Goal: Task Accomplishment & Management: Use online tool/utility

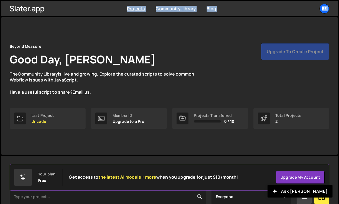
drag, startPoint x: 71, startPoint y: 0, endPoint x: 77, endPoint y: -278, distance: 278.1
click at [77, 0] on html "Projects Community Library Blog Be Your current team is Beyond Measure Projects…" at bounding box center [169, 139] width 339 height 279
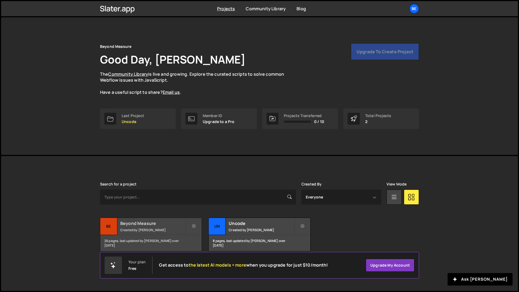
click at [136, 230] on small "Created by Olaf van der Heijden" at bounding box center [152, 230] width 65 height 5
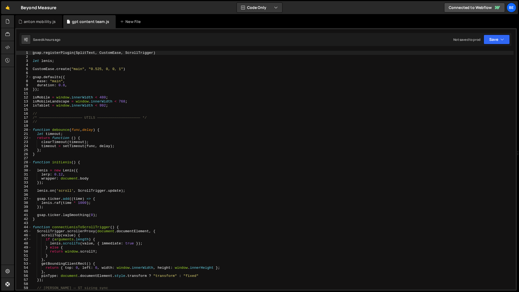
type textarea "});"
click at [74, 89] on div "gsap . registerPlugin ( SplitText , CustomEase , ScrollTrigger ) let lenis ; Cu…" at bounding box center [273, 174] width 482 height 247
click at [30, 130] on span at bounding box center [29, 130] width 3 height 4
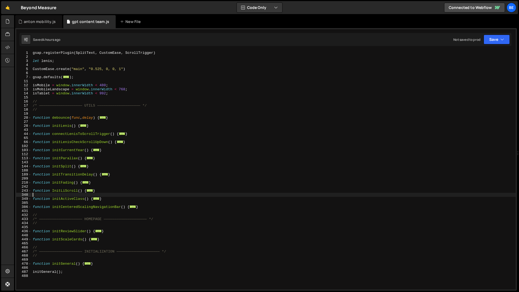
click at [87, 194] on div "gsap . registerPlugin ( SplitText , CustomEase , ScrollTrigger ) let lenis ; Cu…" at bounding box center [274, 174] width 484 height 247
click at [81, 204] on div "gsap . registerPlugin ( SplitText , CustomEase , ScrollTrigger ) let lenis ; Cu…" at bounding box center [274, 174] width 484 height 247
drag, startPoint x: 142, startPoint y: 208, endPoint x: 20, endPoint y: 206, distance: 122.0
click at [20, 206] on div "1 2 3 4 5 6 7 11 12 13 14 15 16 17 18 19 20 27 28 43 44 65 66 102 103 112 113 1…" at bounding box center [266, 170] width 500 height 239
type textarea "function initCenteredScalingNavigationBar() { const navigationInnerItems = docu…"
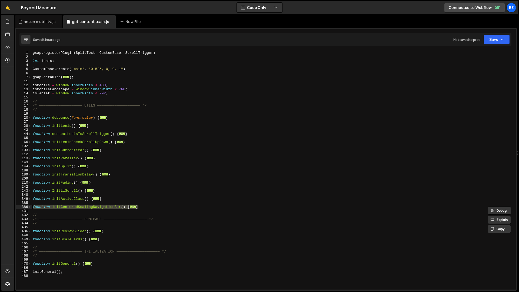
click at [64, 205] on div "gsap . registerPlugin ( SplitText , CustomEase , ScrollTrigger ) let lenis ; Cu…" at bounding box center [274, 174] width 484 height 247
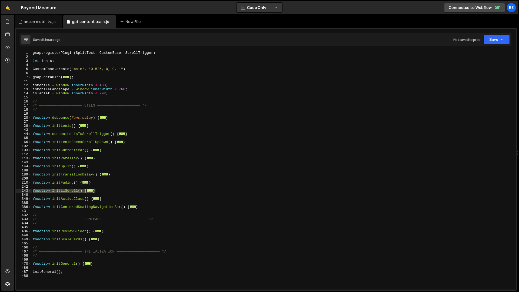
drag, startPoint x: 105, startPoint y: 192, endPoint x: 27, endPoint y: 189, distance: 77.9
click at [27, 189] on div "1 2 3 4 5 6 7 11 12 13 14 15 16 17 18 19 20 27 28 43 44 65 66 102 103 112 113 1…" at bounding box center [266, 170] width 500 height 239
type textarea "function InitLiScroll() { const STEP_PX = 600;"
click at [64, 179] on div "gsap . registerPlugin ( SplitText , CustomEase , ScrollTrigger ) let lenis ; Cu…" at bounding box center [274, 174] width 484 height 247
click at [93, 129] on div "gsap . registerPlugin ( SplitText , CustomEase , ScrollTrigger ) let lenis ; Cu…" at bounding box center [274, 174] width 484 height 247
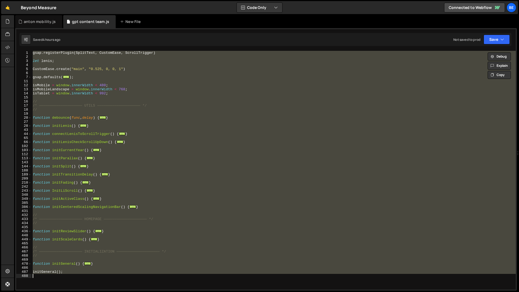
click at [87, 133] on div "gsap . registerPlugin ( SplitText , CustomEase , ScrollTrigger ) let lenis ; Cu…" at bounding box center [274, 170] width 484 height 239
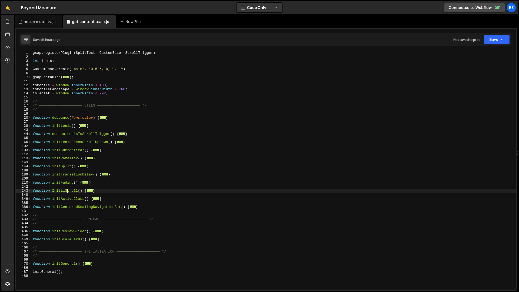
click at [68, 191] on div "gsap . registerPlugin ( SplitText , CustomEase , ScrollTrigger ) let lenis ; Cu…" at bounding box center [274, 174] width 484 height 247
click at [38, 94] on div "gsap . registerPlugin ( SplitText , CustomEase , ScrollTrigger ) let lenis ; Cu…" at bounding box center [274, 174] width 484 height 247
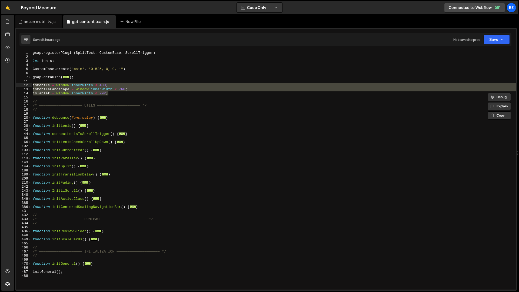
drag, startPoint x: 117, startPoint y: 92, endPoint x: 26, endPoint y: 85, distance: 91.1
click at [26, 85] on div "isTablet = window.innerWidth < 992; 1 2 3 4 5 6 7 11 12 13 14 15 16 17 18 19 20…" at bounding box center [266, 170] width 500 height 239
click at [76, 107] on div "gsap . registerPlugin ( SplitText , CustomEase , ScrollTrigger ) let lenis ; Cu…" at bounding box center [274, 174] width 484 height 247
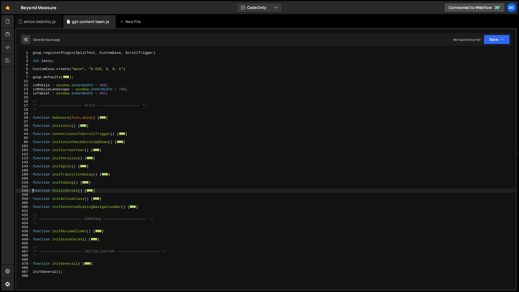
click at [32, 191] on div "gsap . registerPlugin ( SplitText , CustomEase , ScrollTrigger ) let lenis ; Cu…" at bounding box center [274, 174] width 484 height 247
type textarea "function InitLiScroll() {"
click at [31, 191] on span at bounding box center [29, 191] width 3 height 4
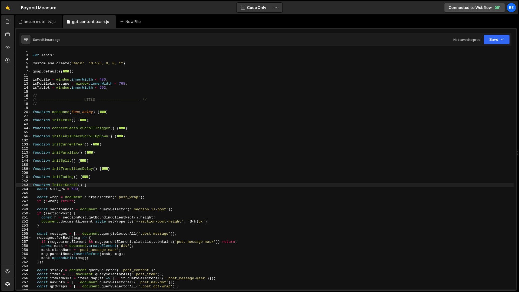
scroll to position [8, 0]
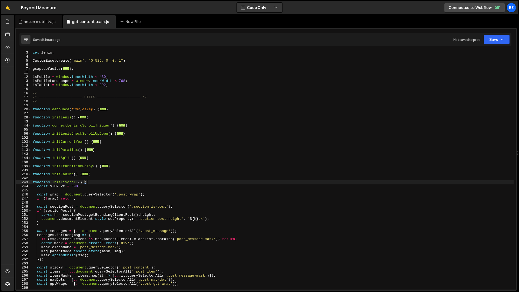
click at [96, 183] on div "let lenis ; CustomEase . create ( "main" , "0.525, 0, 0, 1" ) gsap . defaults (…" at bounding box center [273, 174] width 482 height 247
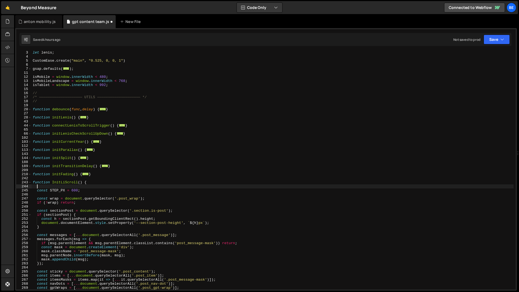
paste textarea "}"
type textarea "}"
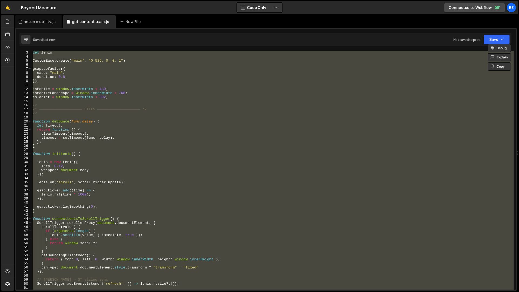
click at [124, 170] on div "let lenis ; CustomEase . create ( "main" , "0.525, 0, 0, 1" ) gsap . defaults (…" at bounding box center [273, 170] width 482 height 239
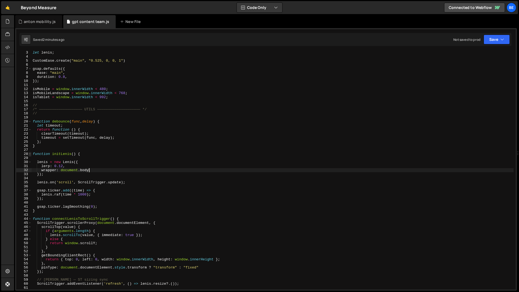
click at [29, 154] on span at bounding box center [29, 154] width 3 height 4
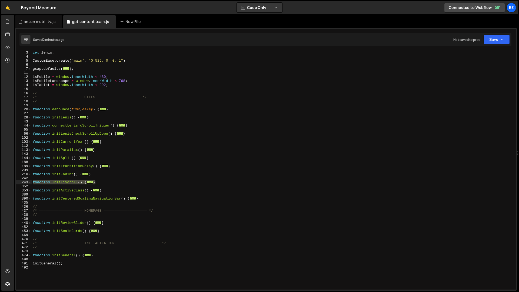
drag, startPoint x: 105, startPoint y: 183, endPoint x: 22, endPoint y: 182, distance: 83.0
click at [22, 182] on div "wrapper: document.body 3 4 5 6 7 11 12 13 14 15 16 17 18 19 20 27 28 43 44 65 6…" at bounding box center [266, 170] width 500 height 239
paste textarea "}"
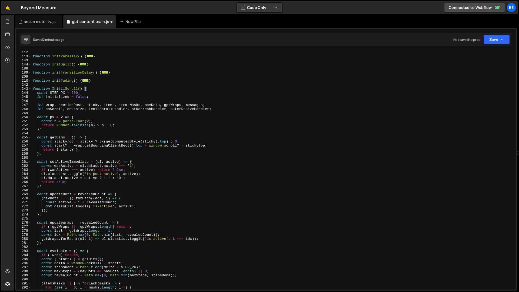
scroll to position [1512, 0]
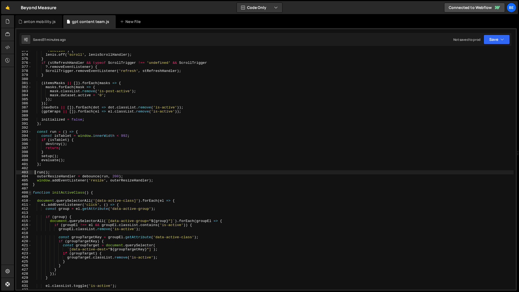
click at [29, 193] on span at bounding box center [29, 193] width 3 height 4
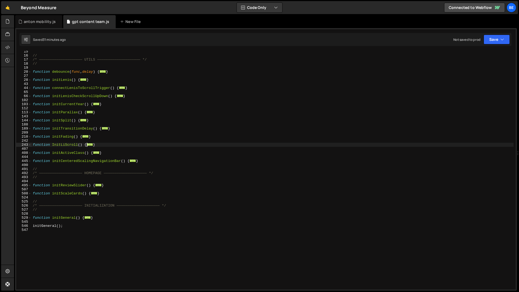
scroll to position [46, 0]
click at [31, 144] on span at bounding box center [29, 145] width 3 height 4
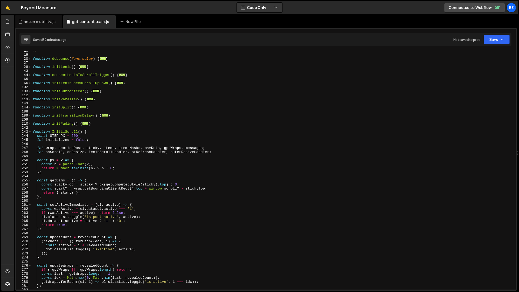
scroll to position [85, 0]
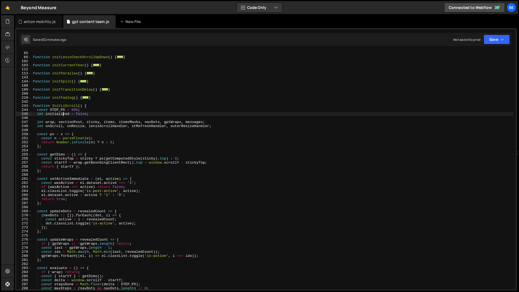
click at [64, 115] on div "function connectLenisToScrollTrigger ( ) { ... } function initLenisCheckScrollU…" at bounding box center [273, 170] width 482 height 247
type textarea "let initialized = false;"
click at [61, 115] on div "function connectLenisToScrollTrigger ( ) { ... } function initLenisCheckScrollU…" at bounding box center [273, 170] width 482 height 247
click at [61, 118] on div "function connectLenisToScrollTrigger ( ) { ... } function initLenisCheckScrollU…" at bounding box center [273, 170] width 482 height 247
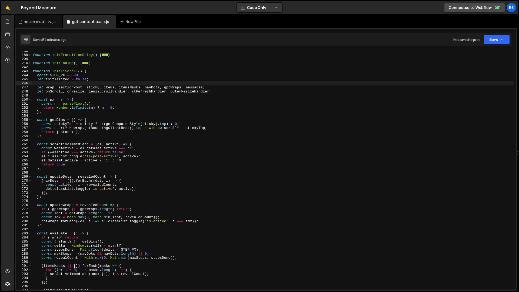
scroll to position [14, 0]
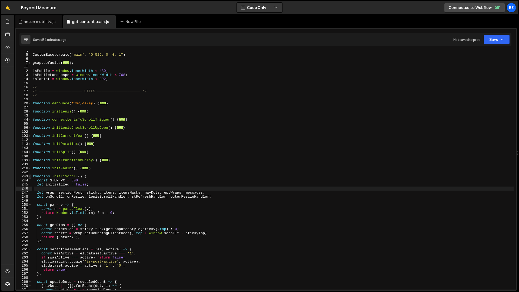
click at [29, 177] on span at bounding box center [29, 176] width 3 height 4
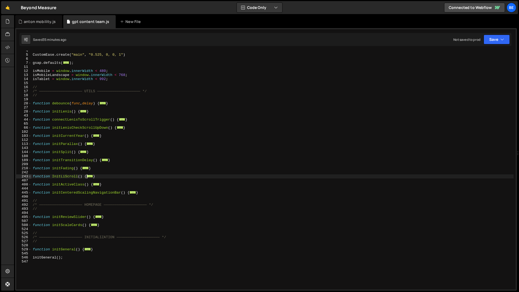
click at [31, 176] on span at bounding box center [29, 176] width 3 height 4
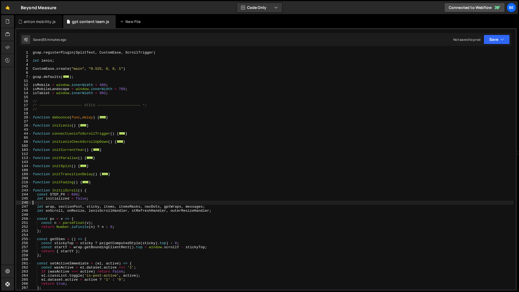
scroll to position [0, 0]
click at [30, 190] on span at bounding box center [29, 191] width 3 height 4
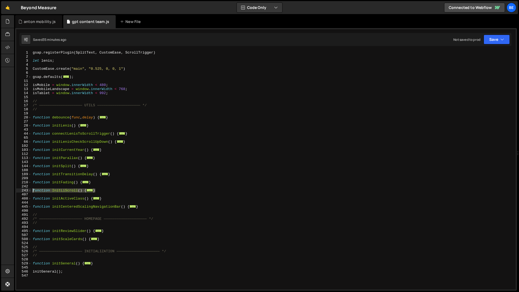
drag, startPoint x: 102, startPoint y: 191, endPoint x: 13, endPoint y: 190, distance: 89.0
click at [13, 190] on div "Hold on a sec... Are you certain you wish to leave this page? Any changes you'v…" at bounding box center [259, 146] width 519 height 292
paste textarea "}"
type textarea "}"
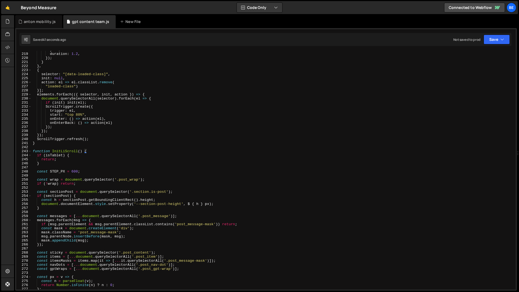
scroll to position [878, 0]
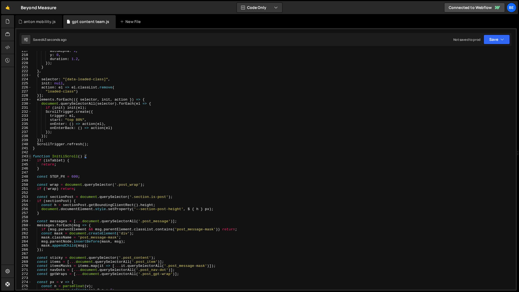
click at [31, 156] on span at bounding box center [29, 156] width 3 height 4
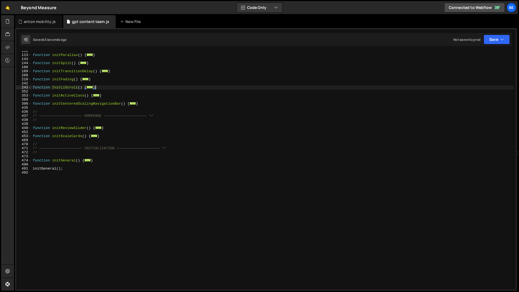
scroll to position [64, 0]
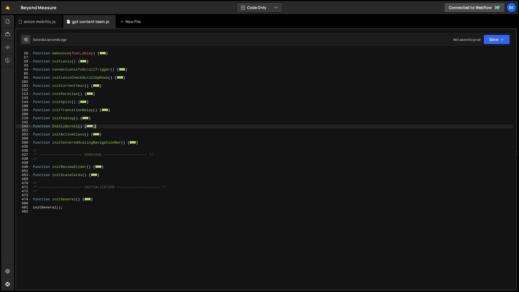
click at [82, 132] on div "function debounce ( func , delay ) { ... } function initLenis ( ) { ... } funct…" at bounding box center [273, 170] width 482 height 247
click at [104, 137] on div "function debounce ( func , delay ) { ... } function initLenis ( ) { ... } funct…" at bounding box center [273, 170] width 482 height 247
click at [109, 134] on div "function debounce ( func , delay ) { ... } function initLenis ( ) { ... } funct…" at bounding box center [273, 170] width 482 height 247
drag, startPoint x: 105, startPoint y: 126, endPoint x: 22, endPoint y: 126, distance: 83.0
click at [22, 126] on div "} 19 20 27 28 43 44 65 66 102 103 112 113 143 144 188 189 209 210 242 243 352 3…" at bounding box center [266, 170] width 500 height 239
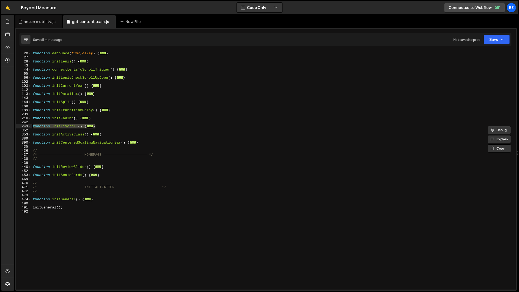
paste textarea "}"
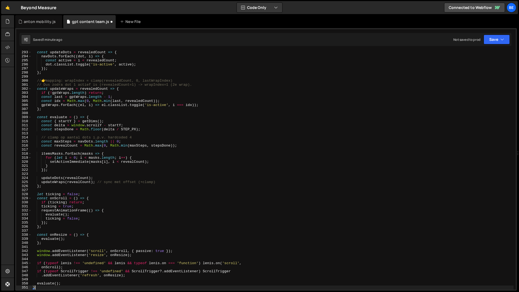
scroll to position [1185, 0]
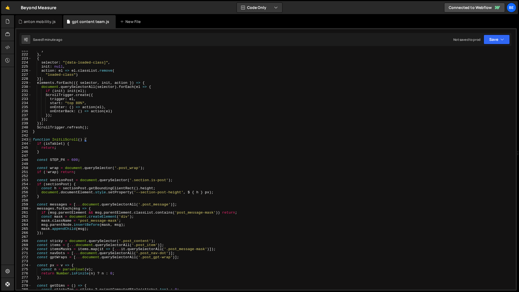
click at [31, 141] on span at bounding box center [29, 140] width 3 height 4
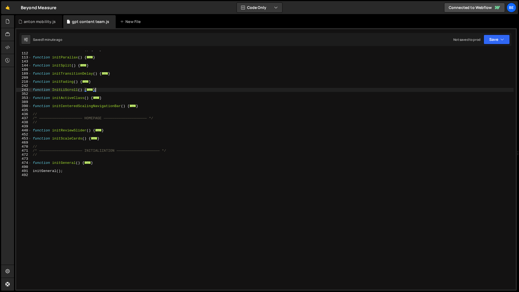
scroll to position [95, 0]
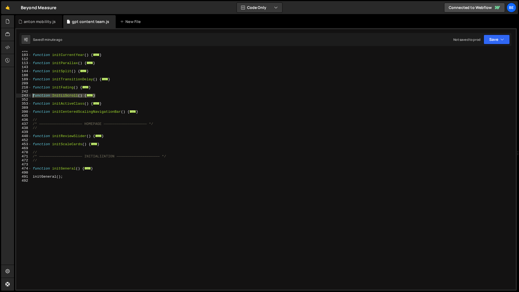
drag, startPoint x: 106, startPoint y: 96, endPoint x: 22, endPoint y: 95, distance: 84.4
click at [22, 95] on div "} 102 103 112 113 143 144 188 189 209 210 242 243 352 353 389 390 435 436 437 4…" at bounding box center [266, 170] width 500 height 239
type textarea "function InitLiScroll() { if (isTablet) {"
click at [58, 100] on div "function initCurrentYear ( ) { ... } function initParallax ( ) { ... } function…" at bounding box center [273, 172] width 482 height 247
click at [104, 101] on div "function initCurrentYear ( ) { ... } function initParallax ( ) { ... } function…" at bounding box center [273, 172] width 482 height 247
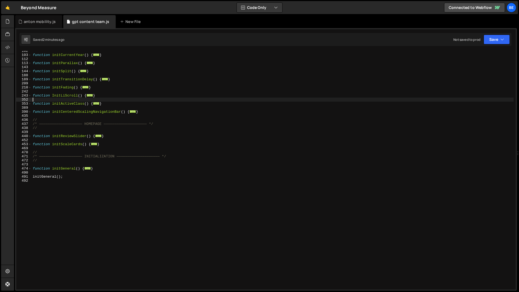
click at [100, 92] on div "function initCurrentYear ( ) { ... } function initParallax ( ) { ... } function…" at bounding box center [273, 172] width 482 height 247
drag, startPoint x: 100, startPoint y: 95, endPoint x: 16, endPoint y: 95, distance: 84.1
click at [16, 95] on div "102 103 112 113 143 144 188 189 209 210 242 243 352 353 389 390 435 436 437 438…" at bounding box center [266, 159] width 502 height 263
paste textarea "}"
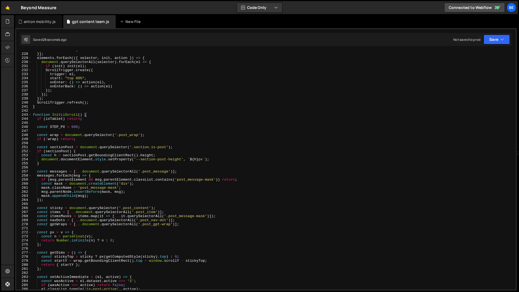
scroll to position [920, 0]
drag, startPoint x: 88, startPoint y: 118, endPoint x: 30, endPoint y: 119, distance: 58.2
click at [30, 119] on div "} 227 228 229 230 231 232 233 234 235 236 237 238 239 240 241 242 243 244 245 2…" at bounding box center [266, 170] width 500 height 239
type textarea "if (isTablet) return;"
click at [59, 119] on div ""loaded-class" ) }] ; elements . forEach (({ selector , init , action }) => { d…" at bounding box center [273, 170] width 482 height 239
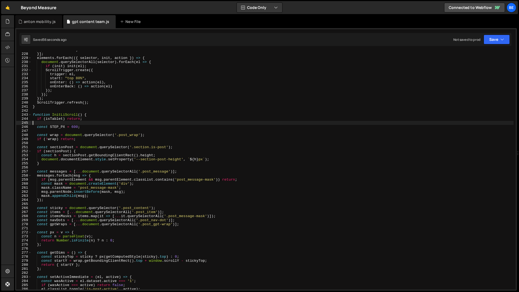
click at [57, 123] on div ""loaded-class" ) }] ; elements . forEach (({ selector , init , action }) => { d…" at bounding box center [273, 171] width 482 height 247
click at [118, 48] on div "227 228 229 230 231 232 233 234 235 236 237 238 239 240 241 242 243 244 245 246…" at bounding box center [266, 159] width 502 height 263
click at [100, 89] on div ""loaded-class" ) }] ; elements . forEach (({ selector , init , action }) => { d…" at bounding box center [273, 171] width 482 height 247
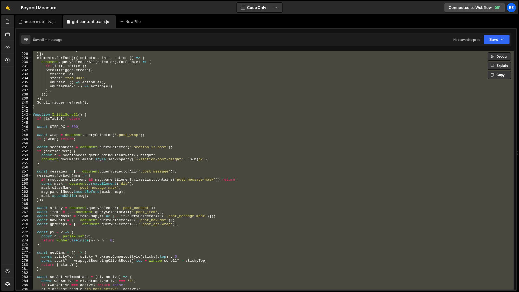
click at [78, 98] on div ""loaded-class" ) }] ; elements . forEach (({ selector , init , action }) => { d…" at bounding box center [273, 170] width 482 height 239
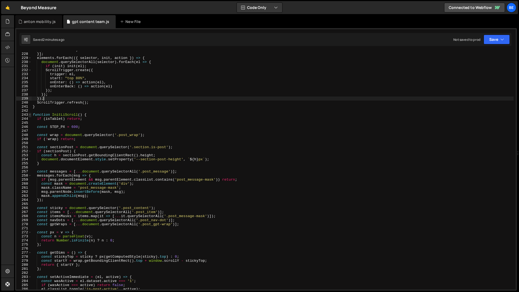
click at [30, 115] on span at bounding box center [29, 115] width 3 height 4
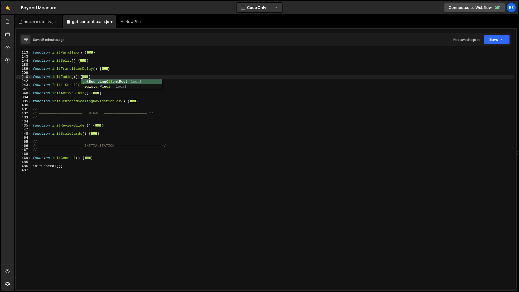
scroll to position [0, 1]
click at [154, 148] on div "function initParallax ( ) { ... } function initSplit ( ) { ... } function initT…" at bounding box center [273, 174] width 482 height 247
type textarea "});"
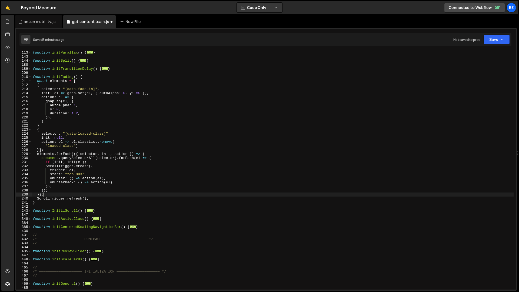
scroll to position [455, 0]
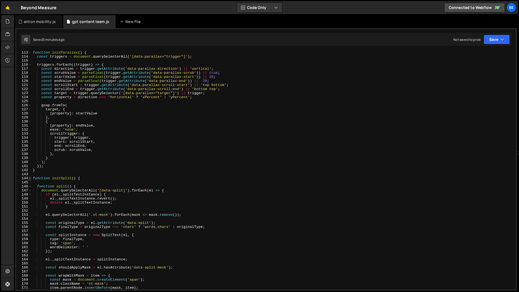
click at [29, 178] on span at bounding box center [29, 178] width 3 height 4
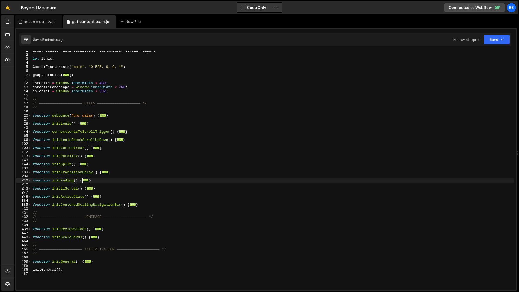
scroll to position [0, 0]
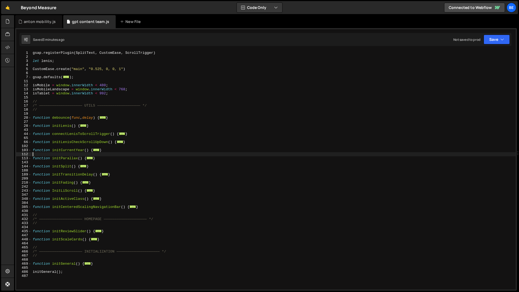
click at [131, 152] on div "gsap . registerPlugin ( SplitText , CustomEase , ScrollTrigger ) let lenis ; Cu…" at bounding box center [274, 174] width 484 height 247
click at [74, 213] on div "gsap . registerPlugin ( SplitText , CustomEase , ScrollTrigger ) let lenis ; Cu…" at bounding box center [274, 174] width 484 height 247
paste textarea
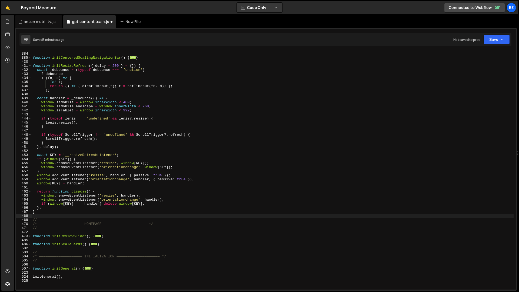
scroll to position [187, 0]
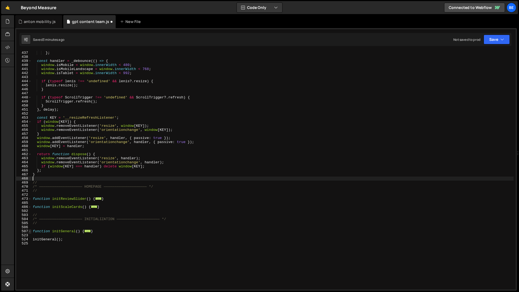
click at [31, 231] on span at bounding box center [29, 231] width 3 height 4
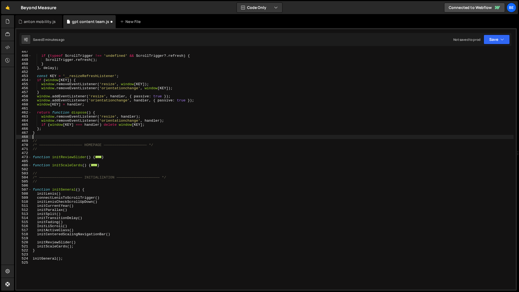
scroll to position [228, 0]
click at [58, 238] on div "if ( typeof ScrollTrigger !== 'undefined' && ScrollTrigger ?. refresh ) { Scrol…" at bounding box center [273, 173] width 482 height 247
paste textarea "initResizeRefresh({ delay: 200 });"
type textarea "initResizeRefresh({ delay: 200 })"
click at [92, 258] on div "if ( typeof ScrollTrigger !== 'undefined' && ScrollTrigger ?. refresh ) { Scrol…" at bounding box center [273, 173] width 482 height 247
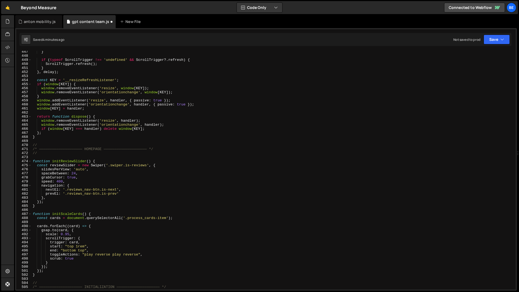
scroll to position [1810, 0]
type textarea "}"
click at [10, 6] on link "🤙" at bounding box center [7, 7] width 13 height 13
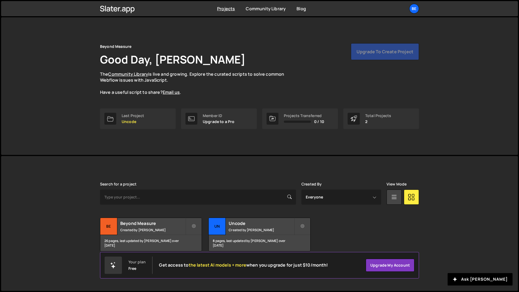
click at [409, 4] on link "Be" at bounding box center [414, 9] width 10 height 10
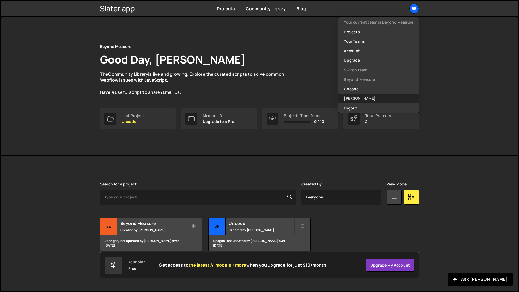
click at [358, 95] on link "[PERSON_NAME]" at bounding box center [379, 98] width 80 height 9
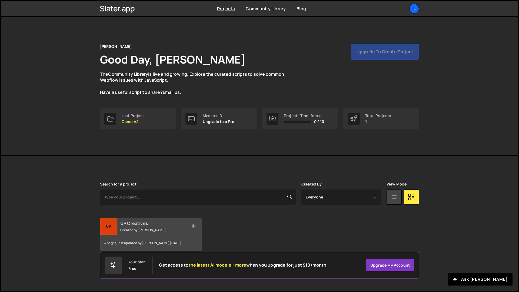
click at [139, 227] on div "UP Creatives Created by [PERSON_NAME]" at bounding box center [150, 226] width 101 height 17
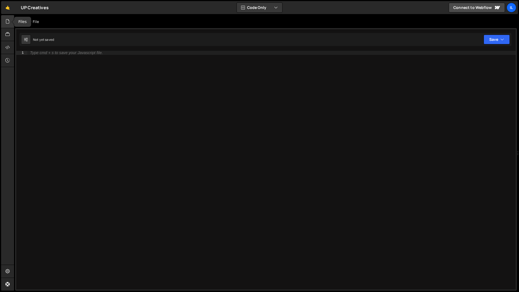
click at [8, 24] on icon at bounding box center [7, 21] width 4 height 6
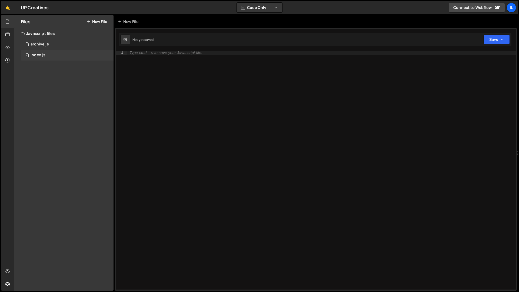
click at [41, 54] on div "index.js" at bounding box center [38, 55] width 15 height 5
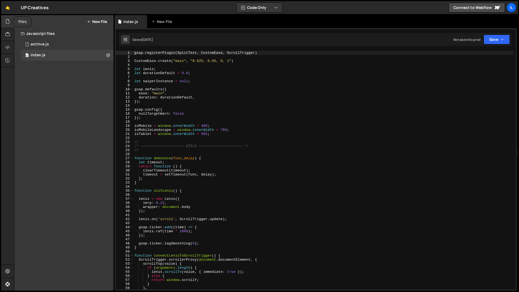
click at [5, 17] on div at bounding box center [7, 21] width 13 height 13
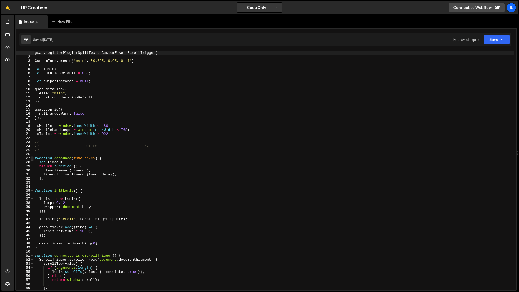
click at [32, 159] on span at bounding box center [32, 158] width 3 height 4
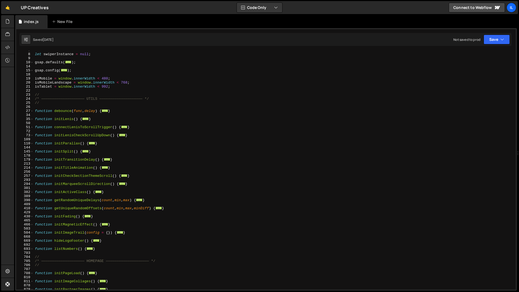
scroll to position [44, 0]
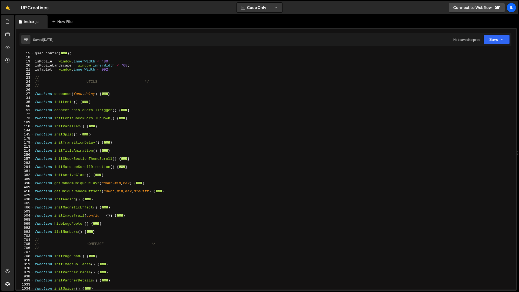
click at [78, 240] on div "gsap . config ( ... ) ; isMobile = window . innerWidth < 480 ; isMobileLandscap…" at bounding box center [274, 170] width 480 height 247
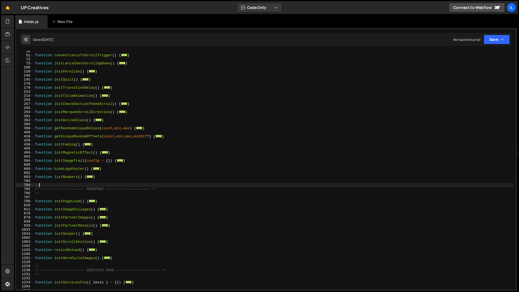
scroll to position [99, 0]
click at [34, 249] on div "1183" at bounding box center [25, 250] width 18 height 4
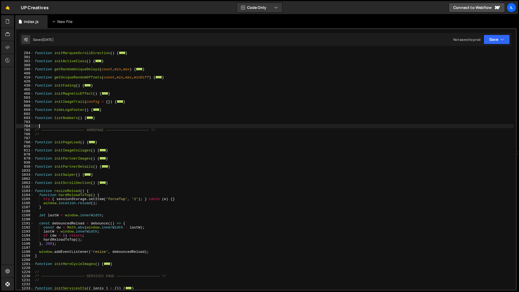
scroll to position [158, 0]
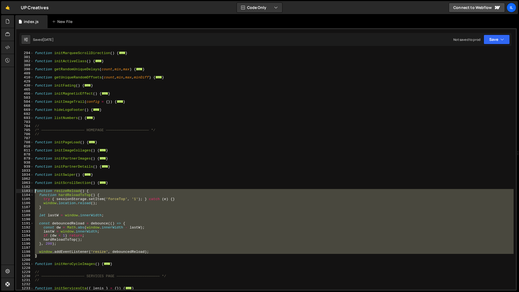
drag, startPoint x: 39, startPoint y: 256, endPoint x: 26, endPoint y: 191, distance: 66.5
click at [26, 191] on div "// 293 294 381 382 389 390 409 410 429 430 465 466 503 504 668 669 692 693 703 …" at bounding box center [266, 170] width 500 height 239
click at [52, 191] on div "function initMarqueeScrollDirection ( ) { ... } function initActiveClass ( ) { …" at bounding box center [274, 170] width 480 height 239
type textarea "function resizeReload() {"
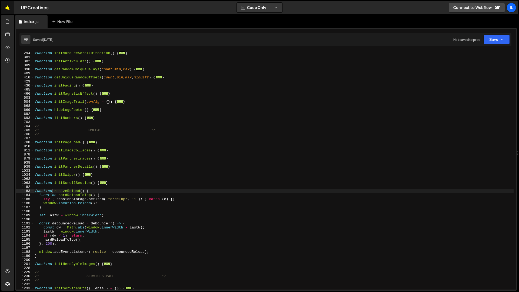
click at [8, 7] on link "🤙" at bounding box center [7, 7] width 13 height 13
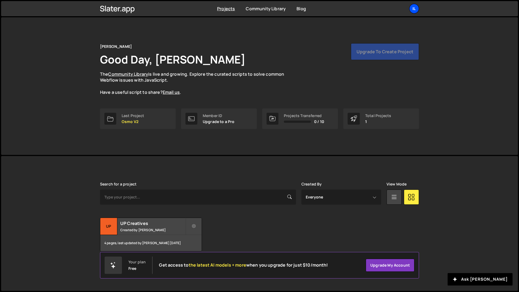
click at [417, 8] on div "Il" at bounding box center [414, 9] width 10 height 10
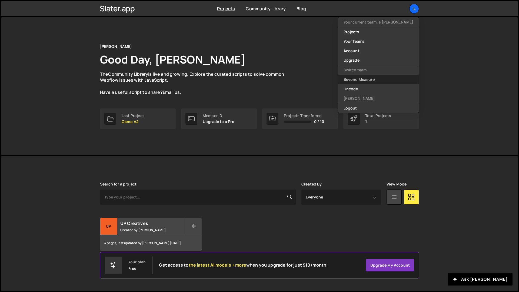
click at [379, 82] on link "Beyond Measure" at bounding box center [378, 79] width 81 height 9
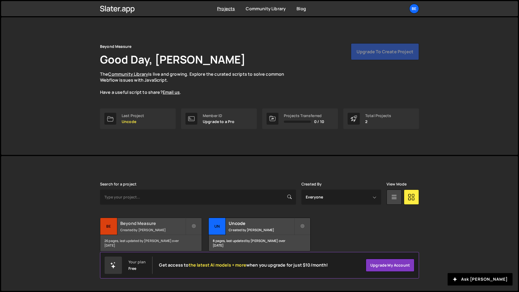
click at [115, 233] on div "Be" at bounding box center [108, 226] width 17 height 17
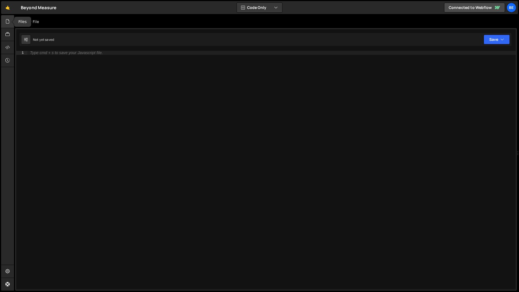
click at [8, 20] on icon at bounding box center [7, 21] width 4 height 6
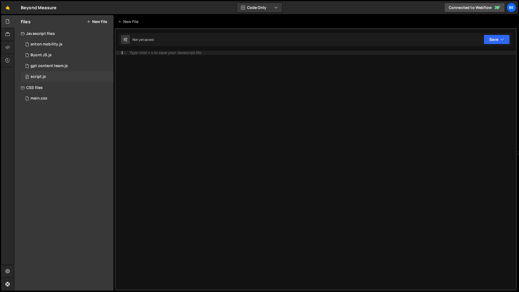
click at [39, 76] on div "script.js" at bounding box center [38, 76] width 15 height 5
click at [44, 65] on div "gpt content team.js" at bounding box center [49, 66] width 37 height 5
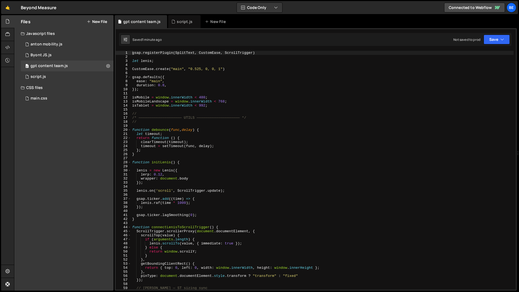
click at [10, 22] on icon at bounding box center [7, 21] width 4 height 6
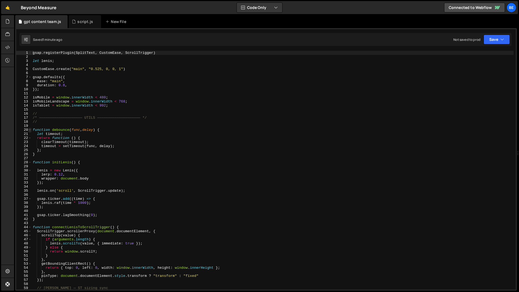
click at [30, 130] on span at bounding box center [29, 130] width 3 height 4
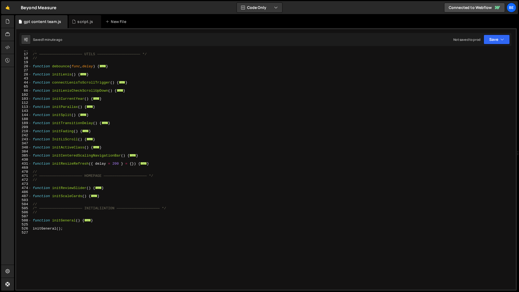
scroll to position [51, 0]
drag, startPoint x: 158, startPoint y: 163, endPoint x: 28, endPoint y: 163, distance: 130.9
click at [28, 163] on div "gsap.registerPlugin(SplitText, CustomEase, ScrollTrigger) 16 17 18 19 20 27 28 …" at bounding box center [266, 170] width 500 height 239
paste textarea "}"
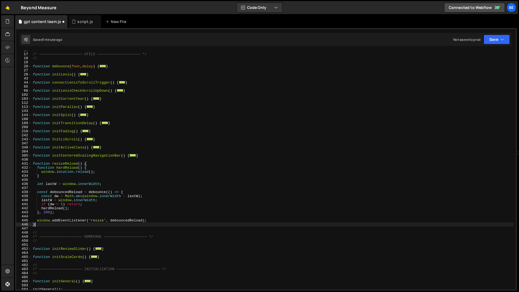
click at [66, 163] on div "// /* ———————————————————— UTILS ———————————————————— */ // function debounce (…" at bounding box center [273, 171] width 482 height 247
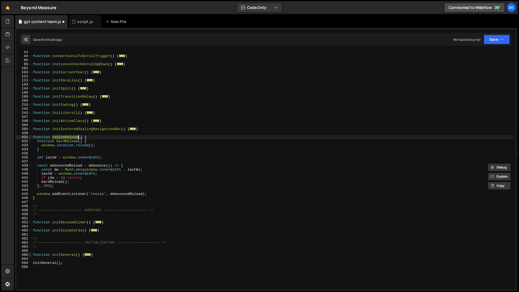
click at [31, 256] on span at bounding box center [29, 255] width 3 height 4
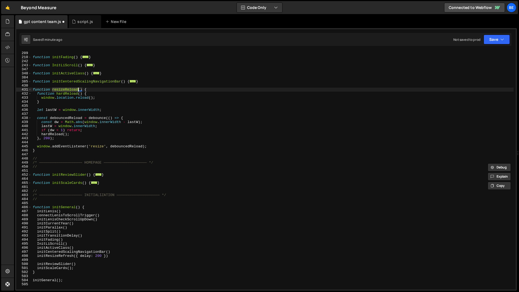
scroll to position [129, 0]
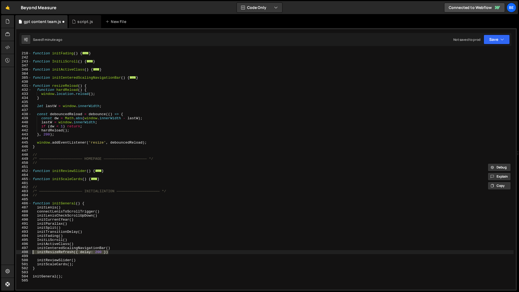
drag, startPoint x: 115, startPoint y: 252, endPoint x: 20, endPoint y: 252, distance: 94.7
click at [20, 252] on div "function resizeReload() { 209 210 242 243 347 348 384 385 430 431 432 433 434 4…" at bounding box center [266, 170] width 500 height 239
paste textarea "resizeReload"
type textarea "resizeReload("
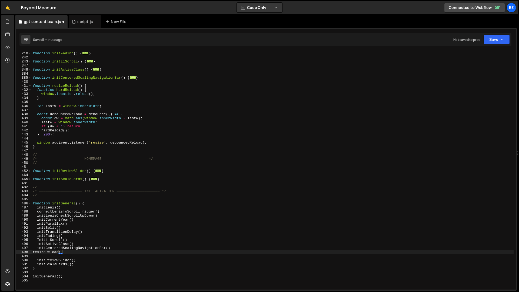
click at [111, 254] on div "function initFading ( ) { ... } function InitLiScroll ( ) { ... } function init…" at bounding box center [273, 170] width 482 height 247
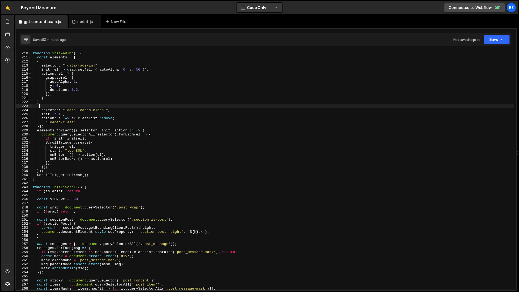
click at [163, 107] on div "function initFading ( ) { const elements = [ { selector : "[data-fade-in]" , in…" at bounding box center [273, 170] width 482 height 247
click at [193, 138] on div "function initFading ( ) { const elements = [ { selector : "[data-fade-in]" , in…" at bounding box center [273, 170] width 482 height 247
type textarea "if (init) init(el);"
